Goal: Find specific page/section: Find specific page/section

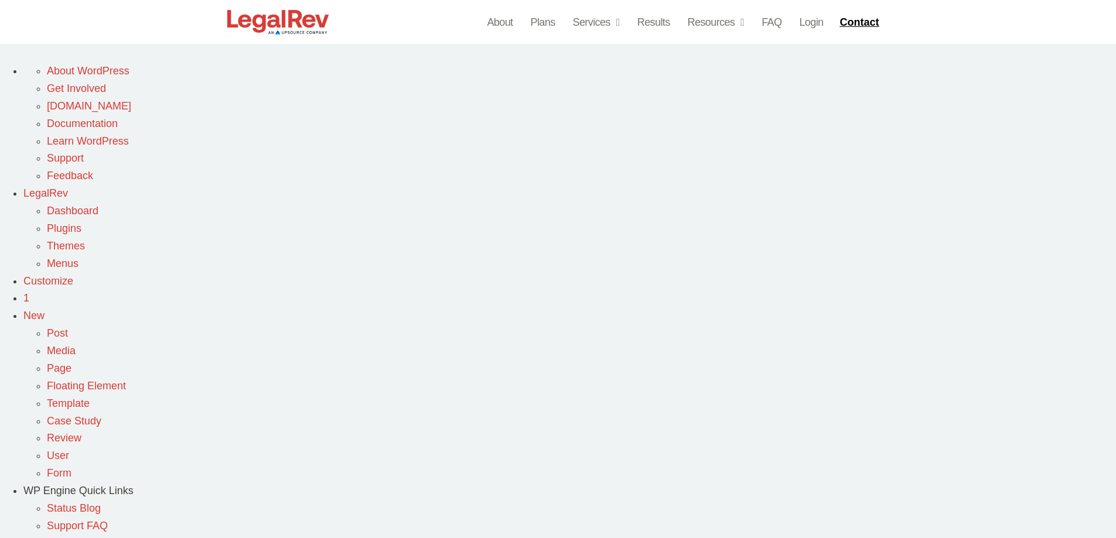
drag, startPoint x: 682, startPoint y: 176, endPoint x: 478, endPoint y: 110, distance: 214.9
copy h2 "CRM Integrations  for Law Firms"
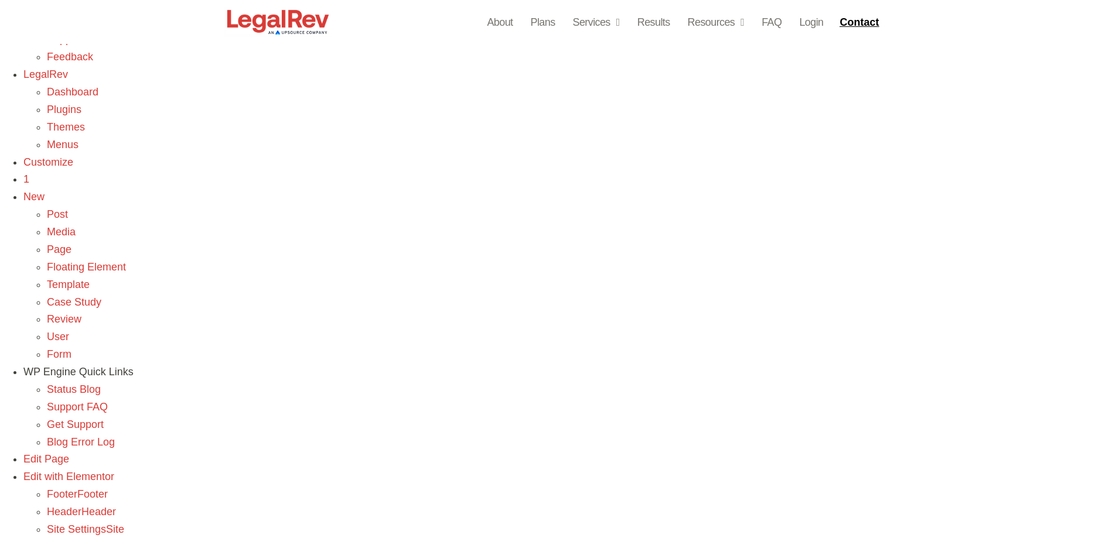
scroll to position [117, 0]
